Goal: Task Accomplishment & Management: Manage account settings

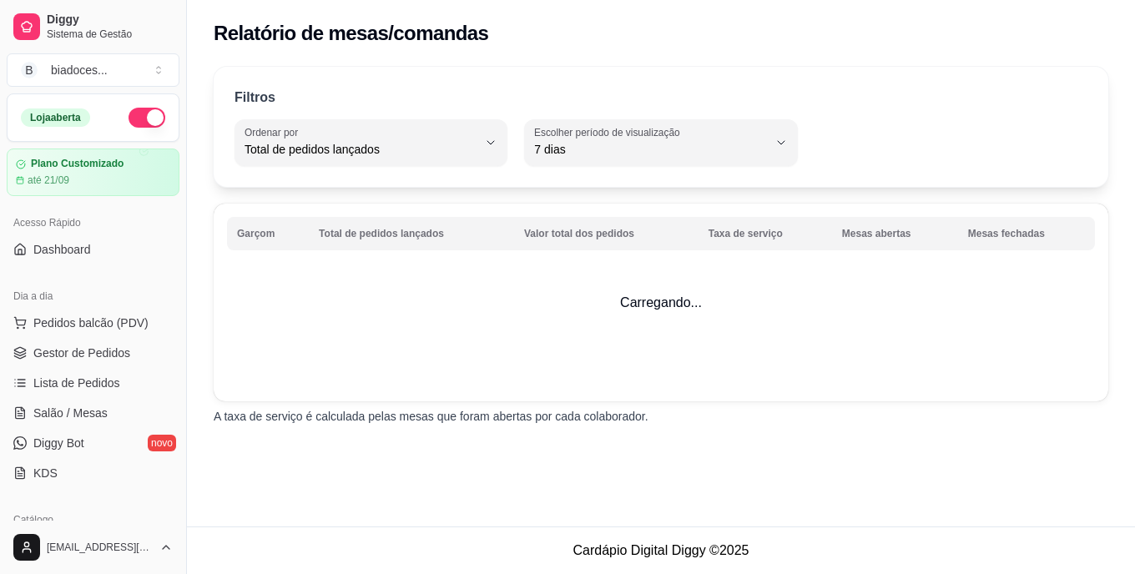
select select "TOTAL_OF_ORDERS"
select select "7"
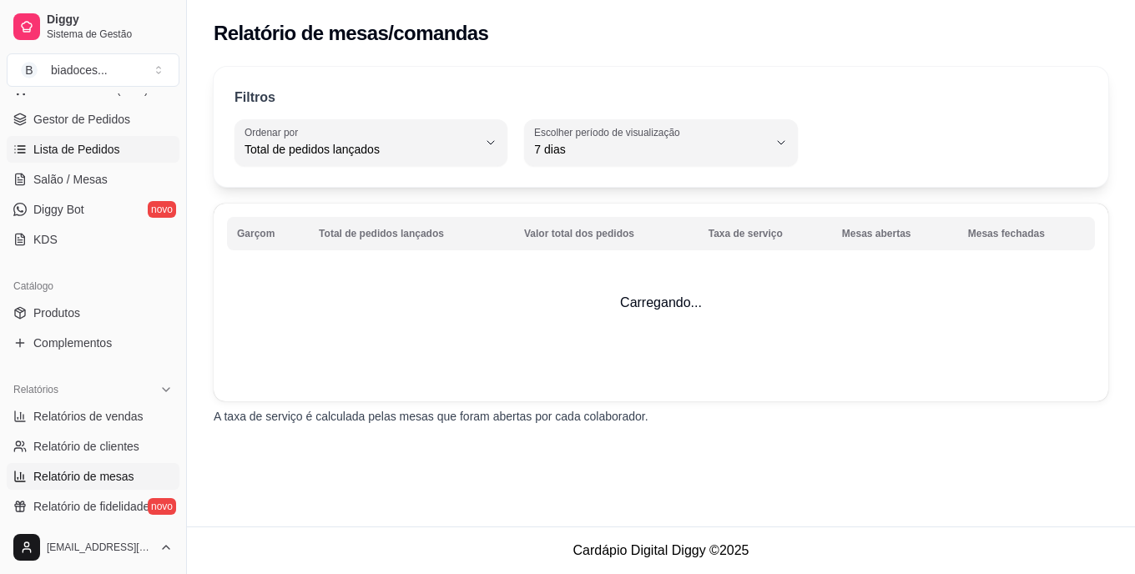
click at [103, 151] on span "Lista de Pedidos" at bounding box center [76, 149] width 87 height 17
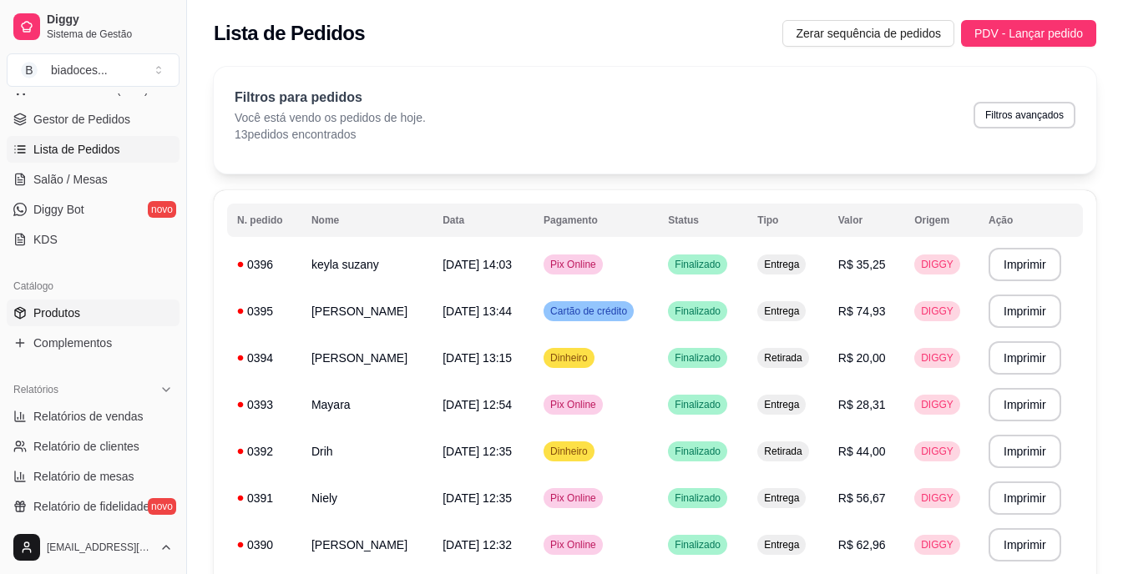
click at [90, 309] on link "Produtos" at bounding box center [93, 313] width 173 height 27
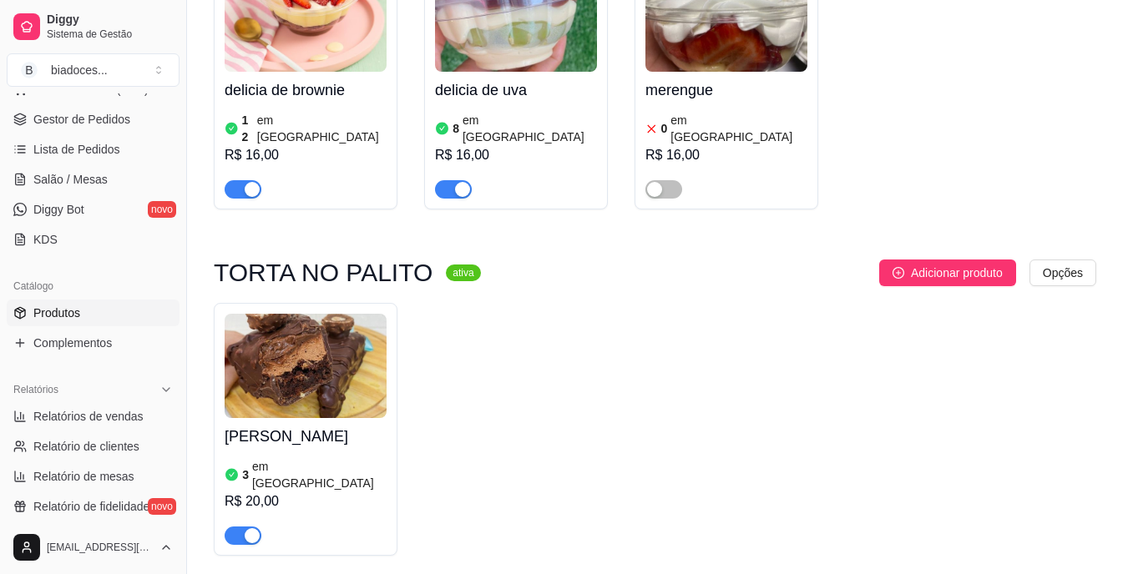
scroll to position [2972, 0]
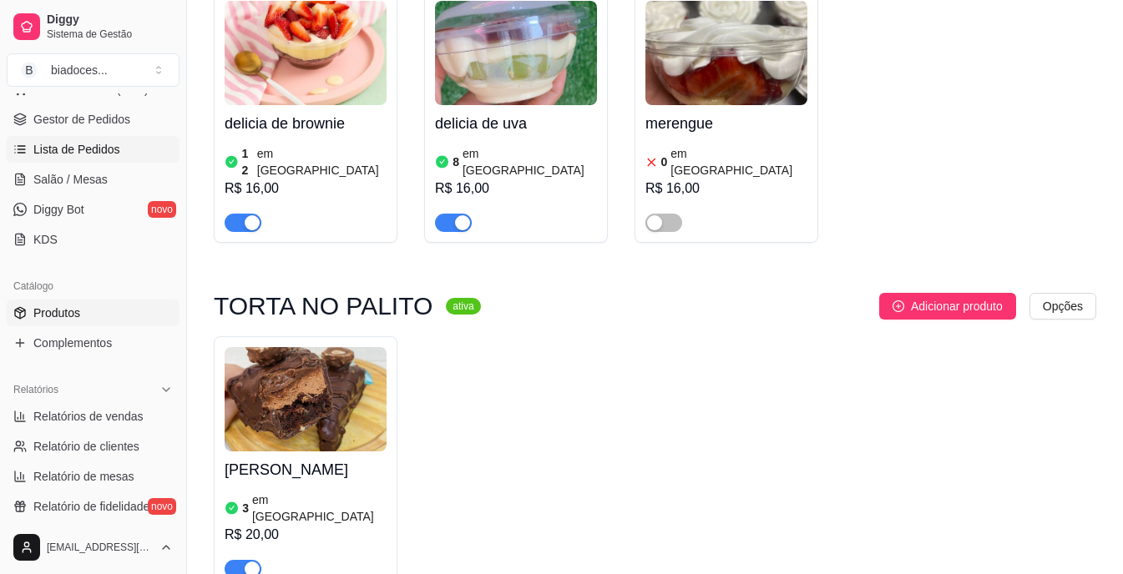
click at [84, 158] on link "Lista de Pedidos" at bounding box center [93, 149] width 173 height 27
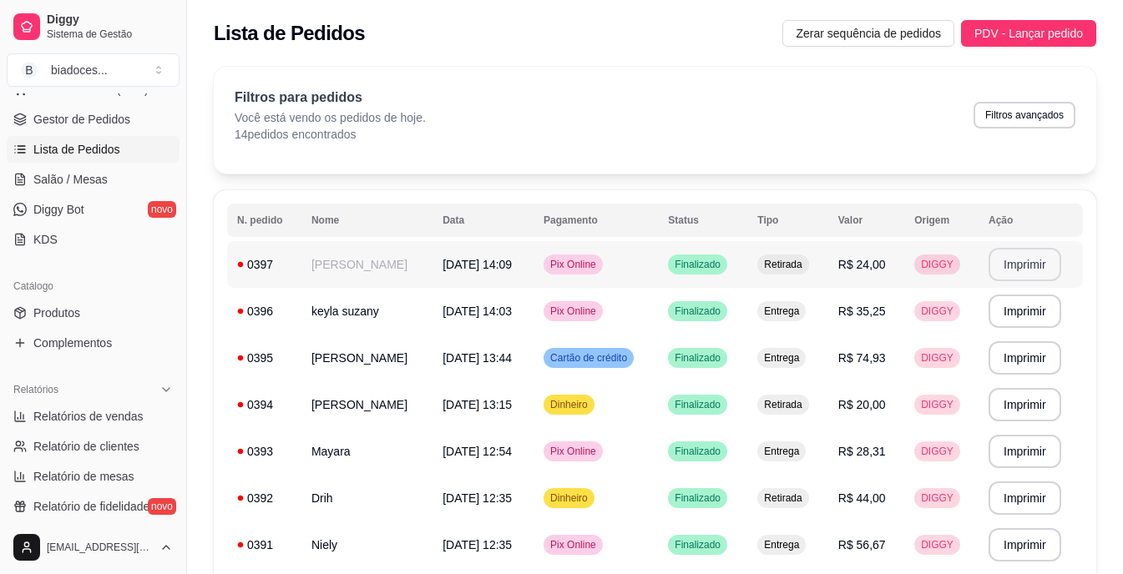
click at [1022, 260] on button "Imprimir" at bounding box center [1024, 264] width 73 height 33
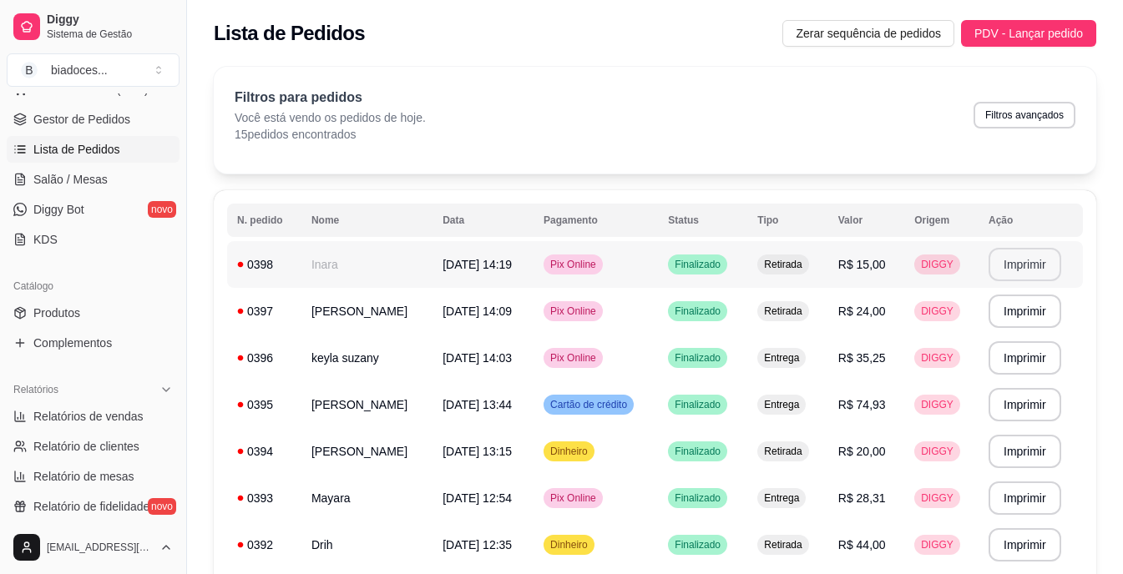
click at [1039, 251] on button "Imprimir" at bounding box center [1024, 264] width 73 height 33
click at [291, 444] on td "0394" at bounding box center [264, 451] width 74 height 47
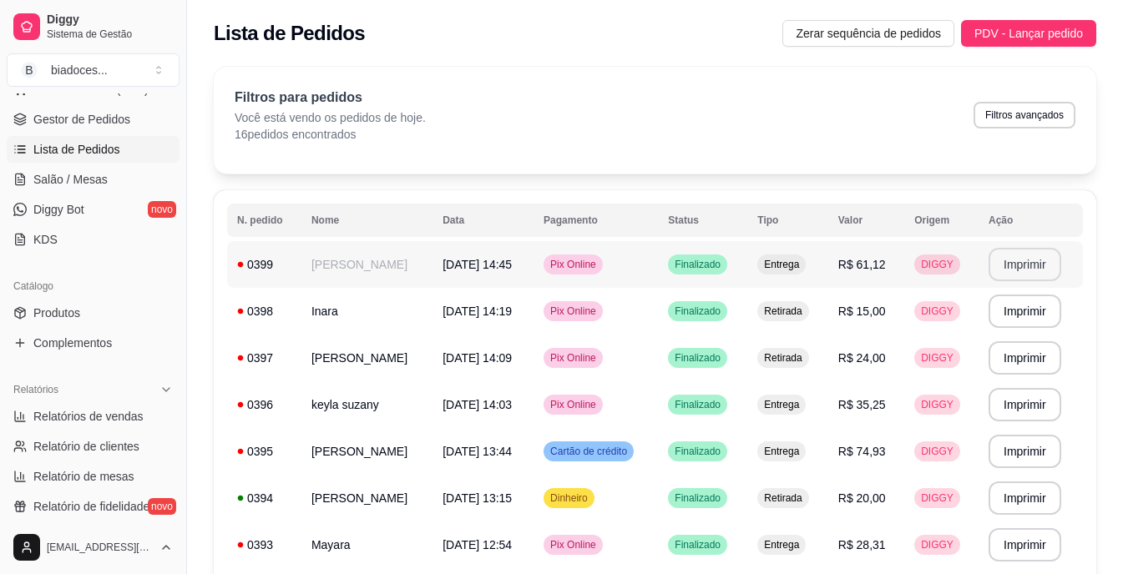
click at [1025, 263] on button "Imprimir" at bounding box center [1024, 264] width 73 height 33
click at [1030, 263] on button "Imprimir" at bounding box center [1024, 265] width 70 height 33
